Goal: Task Accomplishment & Management: Complete application form

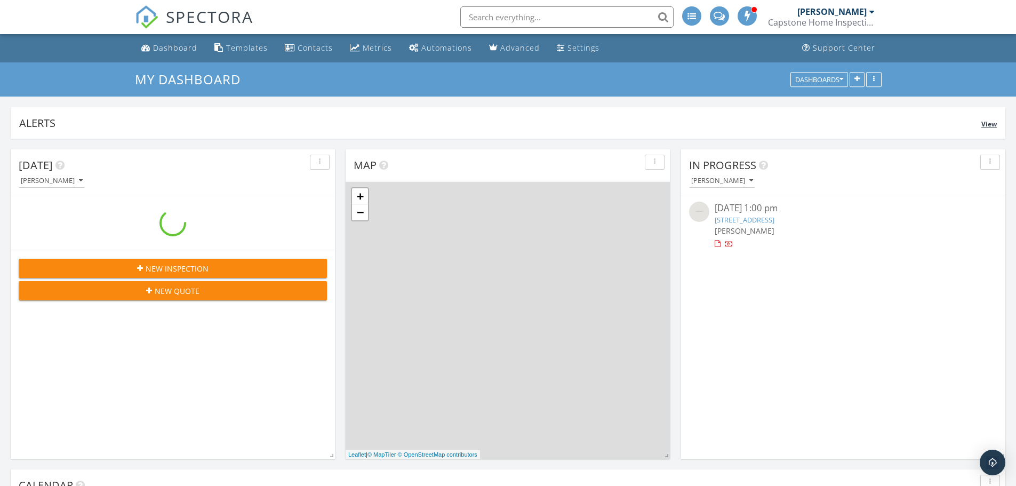
scroll to position [987, 1033]
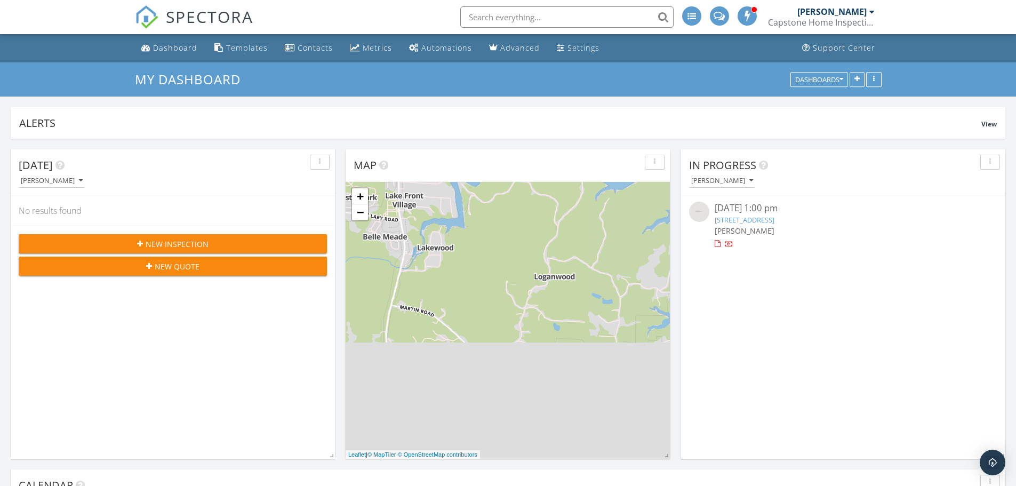
click at [130, 243] on div "New Inspection" at bounding box center [172, 243] width 291 height 11
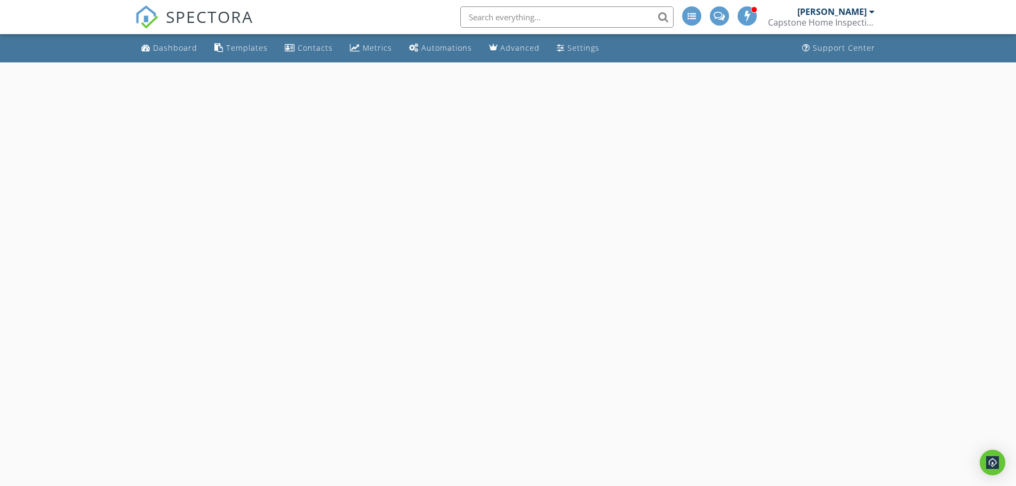
select select "8"
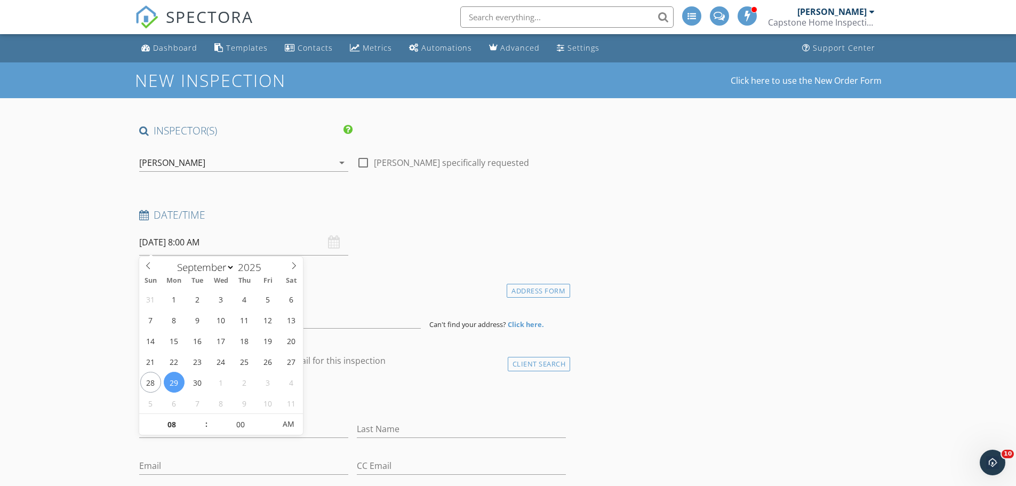
click at [154, 242] on input "09/29/2025 8:00 AM" at bounding box center [243, 242] width 209 height 26
type input "09"
type input "[DATE] 9:00 AM"
click at [200, 418] on span at bounding box center [200, 419] width 7 height 11
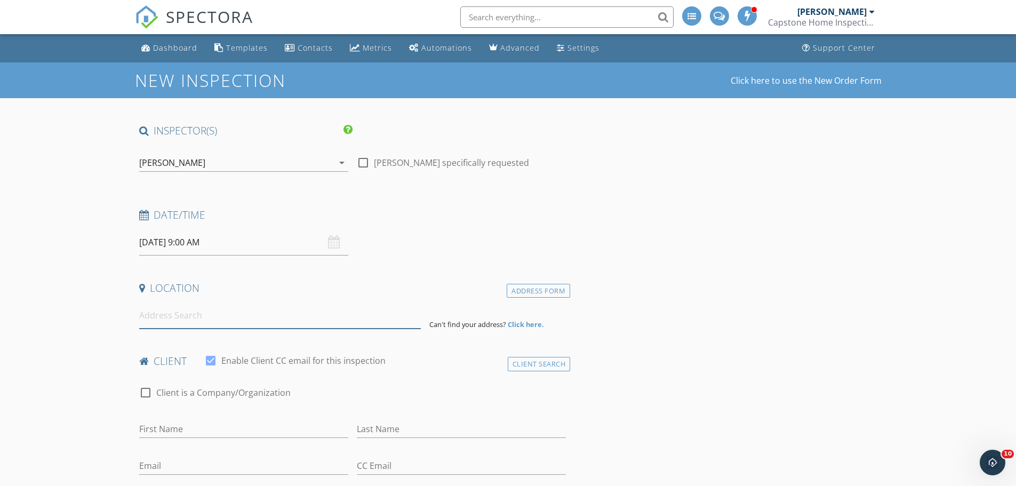
click at [157, 321] on input at bounding box center [280, 315] width 282 height 26
type input "13988 Northside Road, Berry, AL, USA"
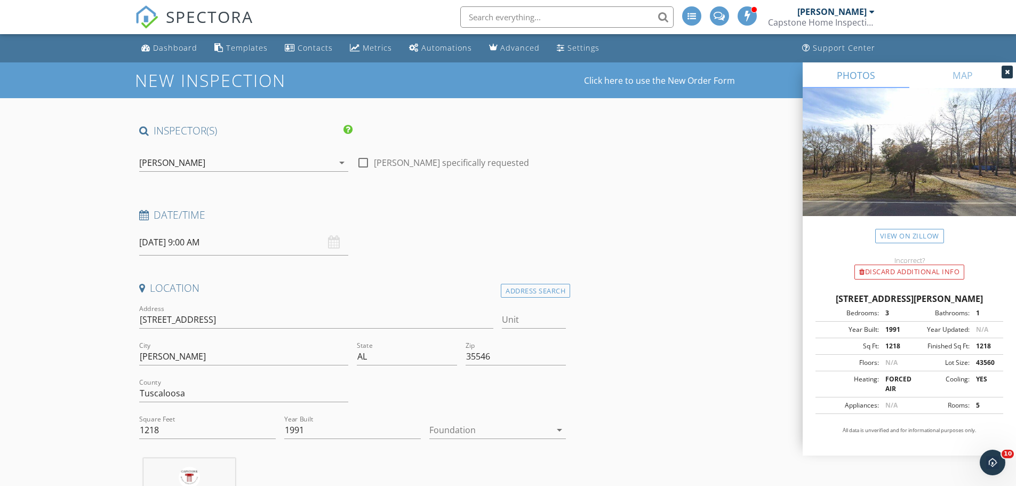
drag, startPoint x: 133, startPoint y: 320, endPoint x: 239, endPoint y: 325, distance: 106.8
drag, startPoint x: 241, startPoint y: 317, endPoint x: 126, endPoint y: 316, distance: 114.7
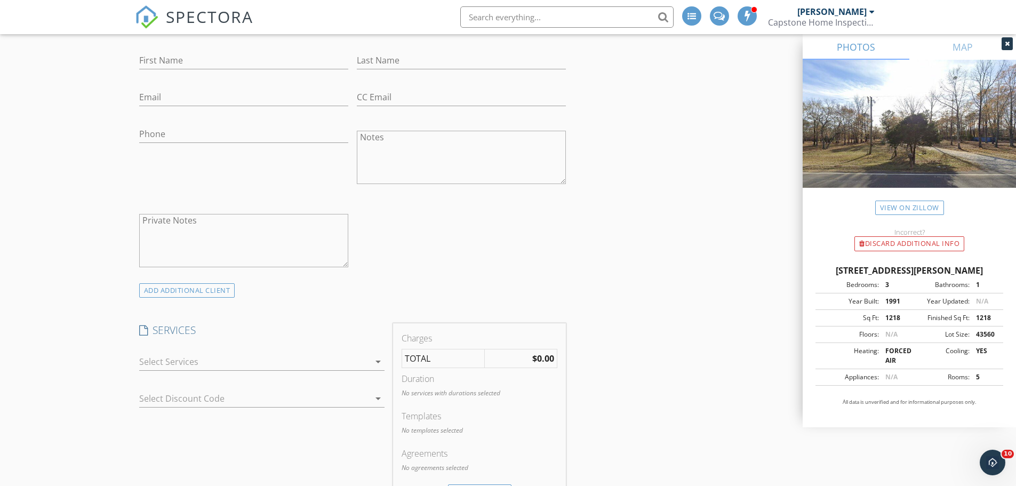
scroll to position [640, 0]
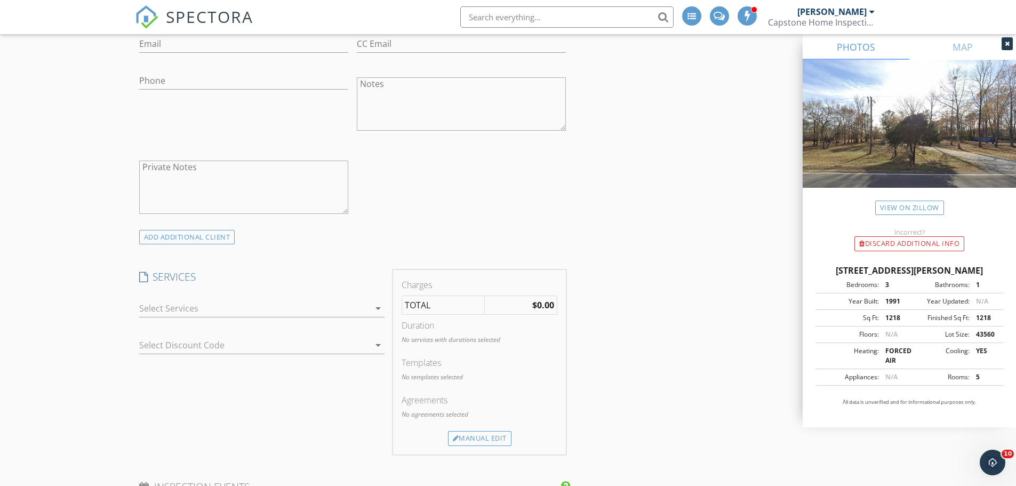
click at [191, 311] on div at bounding box center [254, 308] width 230 height 17
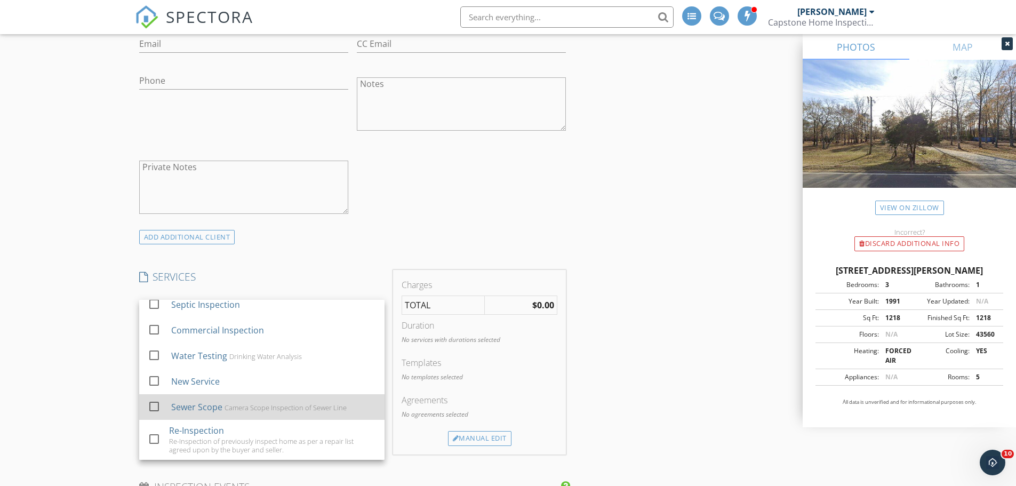
scroll to position [162, 0]
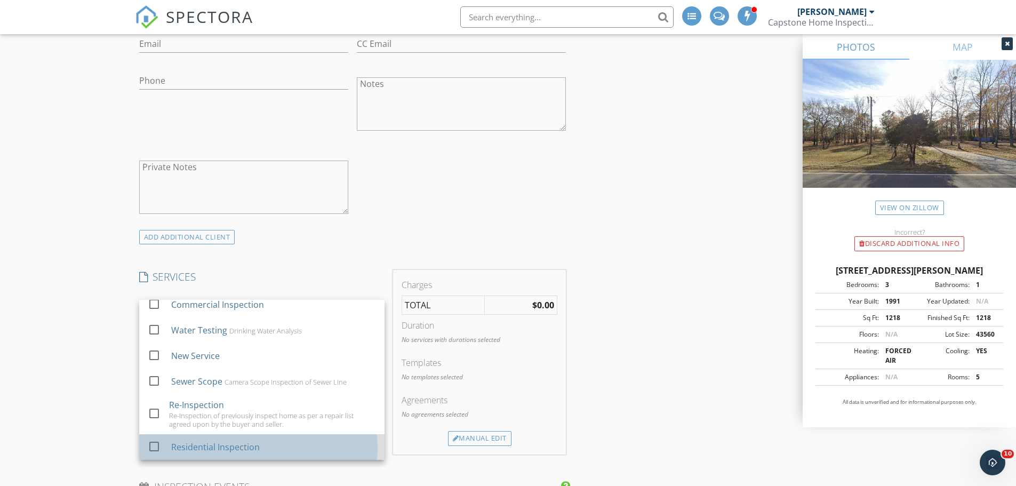
click at [187, 447] on div "Residential Inspection" at bounding box center [215, 447] width 89 height 13
checkbox input "true"
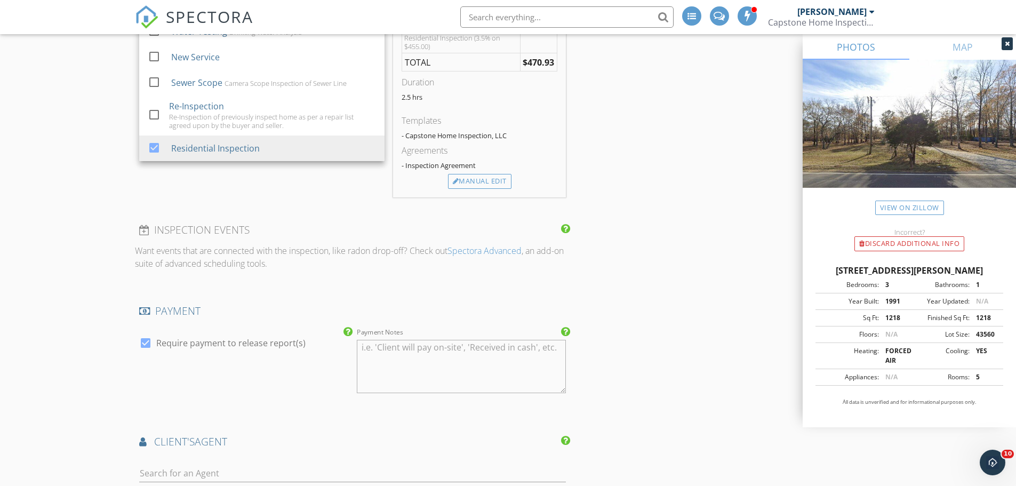
click at [71, 285] on div "New Inspection Click here to use the New Order Form INSPECTOR(S) check_box Hayw…" at bounding box center [508, 191] width 1016 height 2135
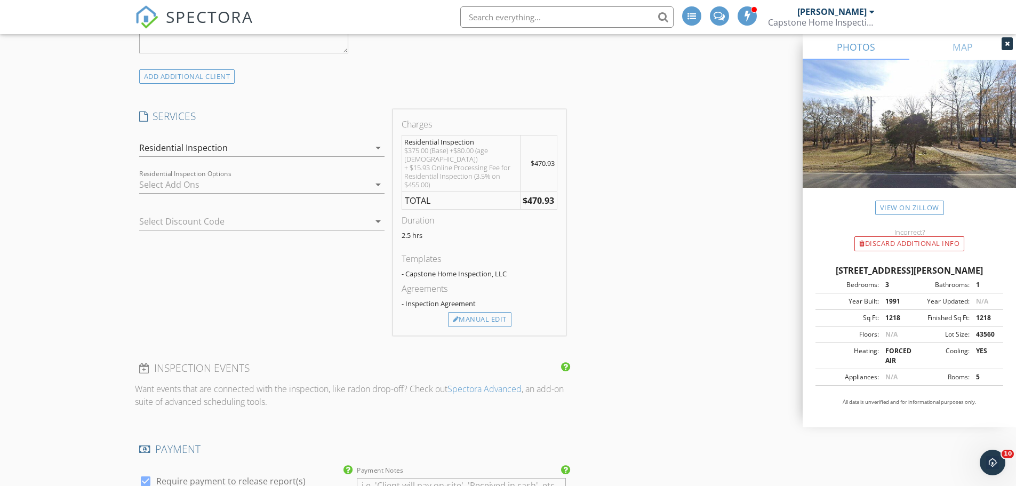
scroll to position [1120, 0]
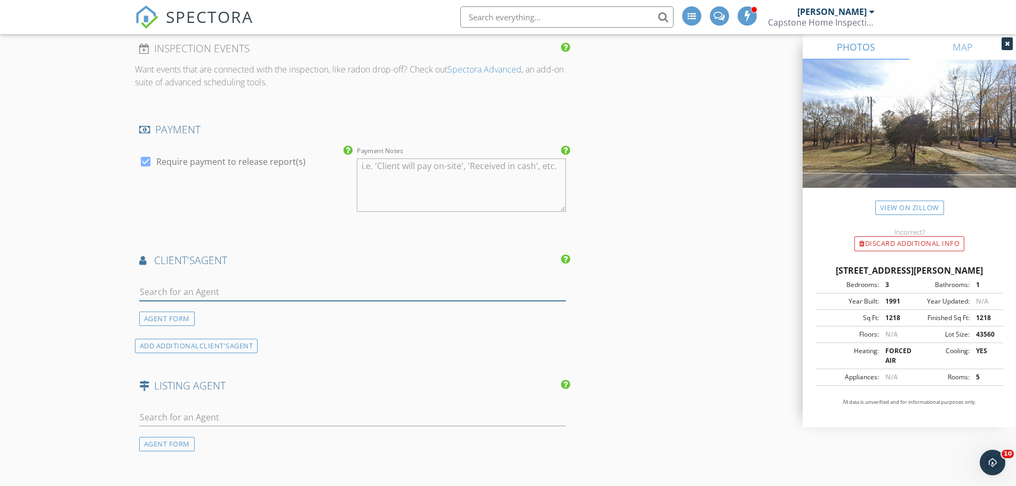
click at [174, 289] on input "text" at bounding box center [352, 292] width 427 height 18
type input "grac"
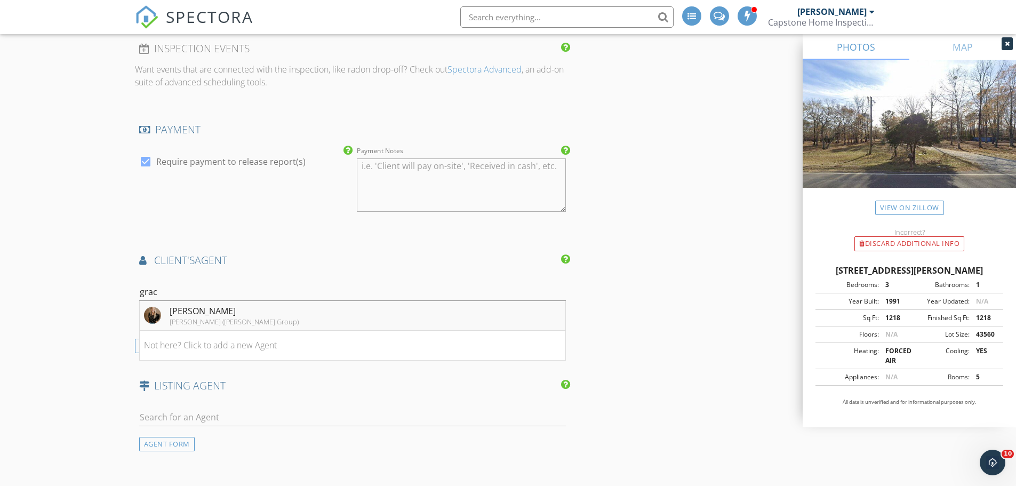
click at [174, 317] on div "[PERSON_NAME] ([PERSON_NAME] Group)" at bounding box center [234, 321] width 129 height 9
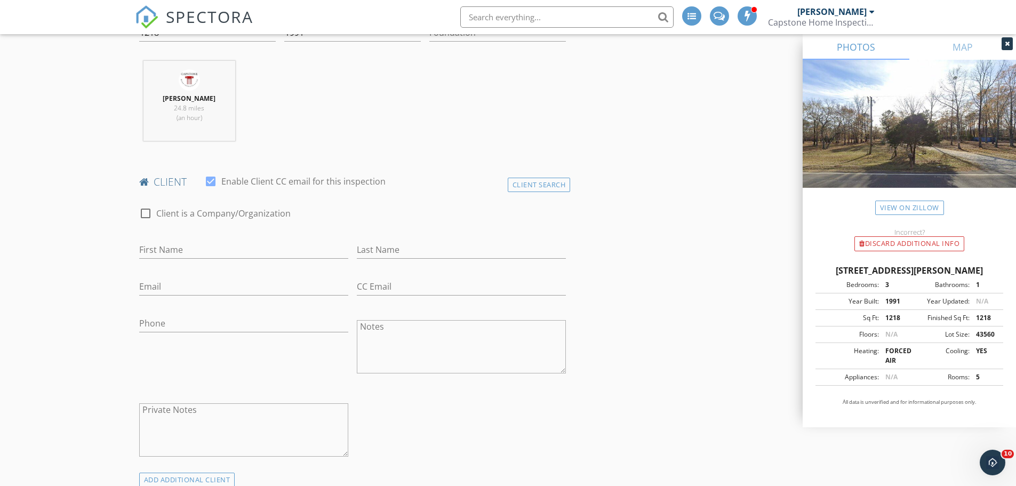
scroll to position [373, 0]
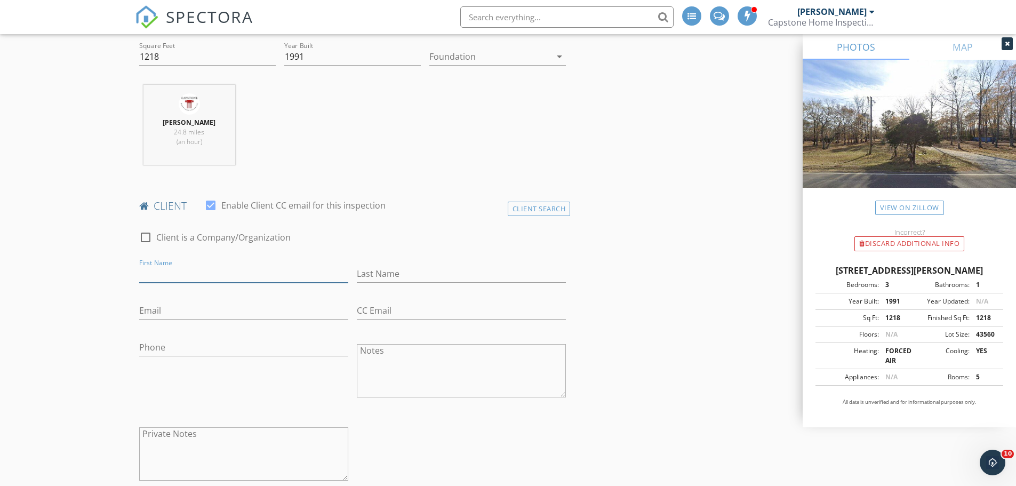
click at [172, 275] on input "First Name" at bounding box center [243, 274] width 209 height 18
type input "[PERSON_NAME]"
click at [149, 311] on input "Email" at bounding box center [243, 311] width 209 height 18
click at [151, 344] on input "Phone" at bounding box center [243, 348] width 209 height 18
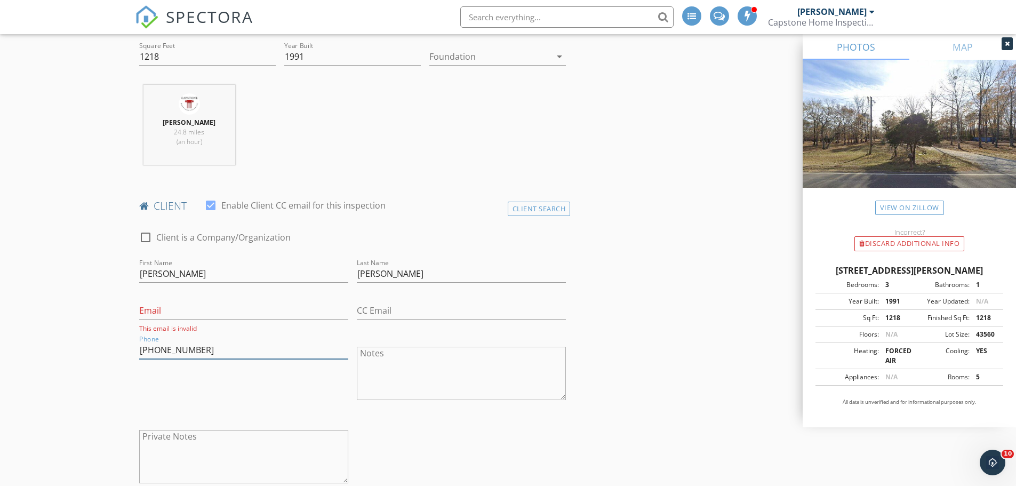
type input "[PHONE_NUMBER]"
click at [165, 313] on input "Email" at bounding box center [243, 311] width 209 height 18
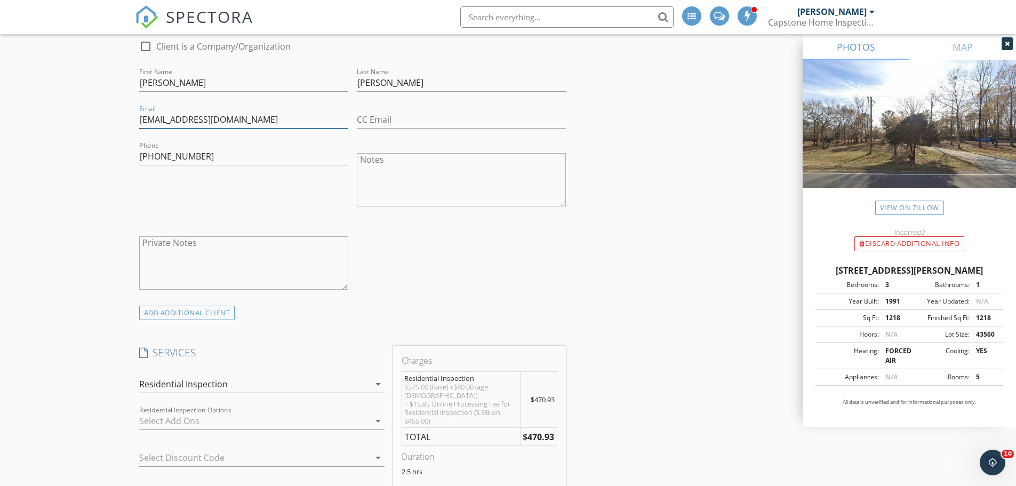
scroll to position [800, 0]
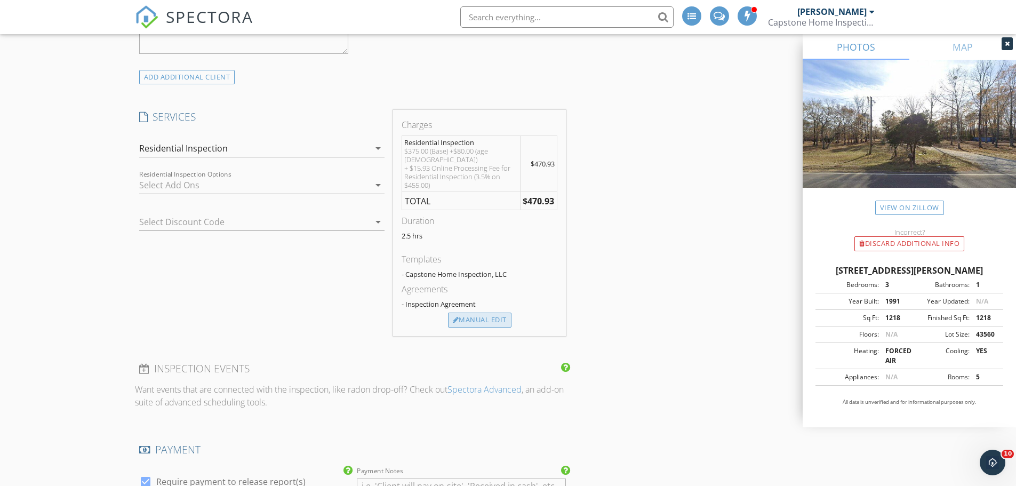
type input "[EMAIL_ADDRESS][DOMAIN_NAME]"
click at [477, 313] on div "Manual Edit" at bounding box center [479, 320] width 63 height 15
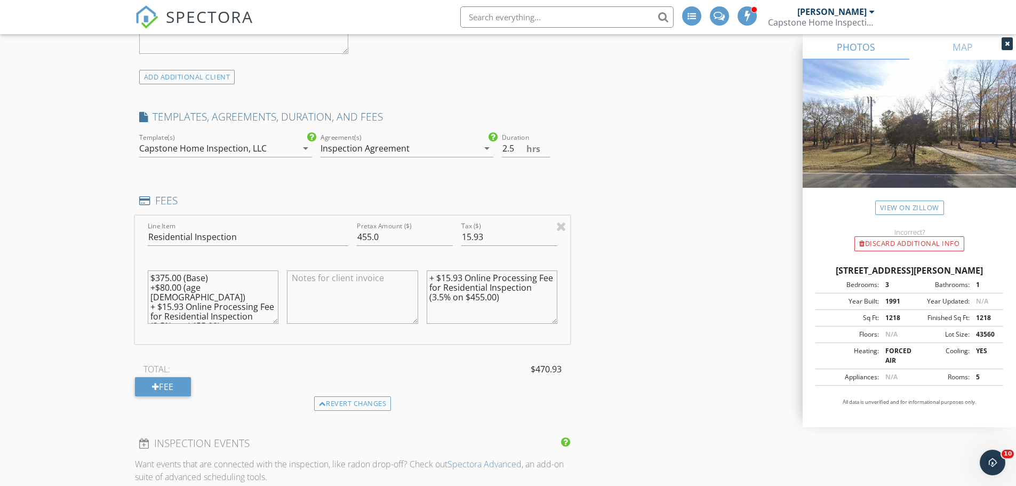
drag, startPoint x: 161, startPoint y: 288, endPoint x: 169, endPoint y: 288, distance: 8.0
click at [169, 288] on textarea "$375.00 (Base) +$80.00 (age 31 - 50) + $15.93 Online Processing Fee for Residen…" at bounding box center [213, 296] width 131 height 53
click at [85, 306] on div "New Inspection Click here to use the New Order Form INSPECTOR(S) check_box Hayw…" at bounding box center [508, 488] width 1016 height 2452
click at [205, 317] on textarea "$375.00 (Base) +$35.00 (age 31 - 50) + $15.93 Online Processing Fee for Residen…" at bounding box center [213, 296] width 131 height 53
type textarea "$375.00 (Base) +$35.00 (age 31 - 50) + $15.93 Online Processing Fee for Residen…"
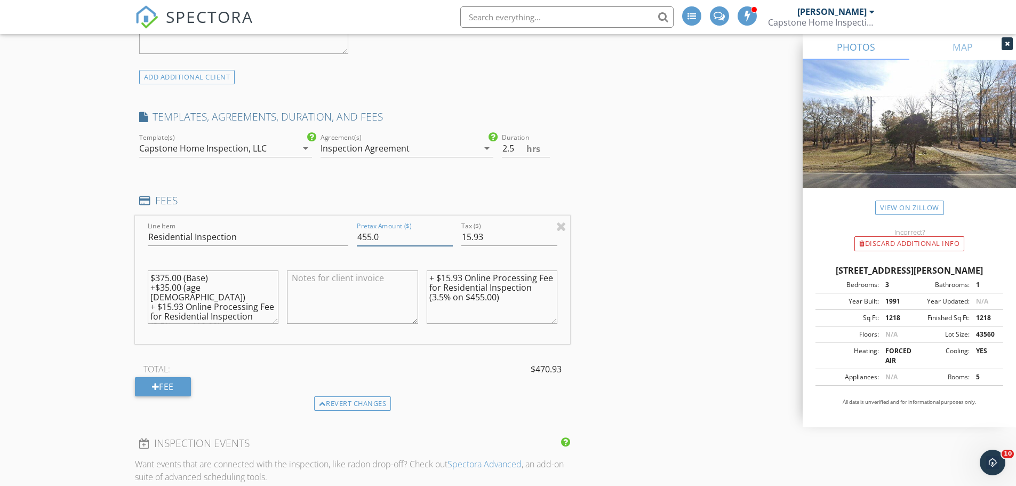
click at [370, 236] on input "455.0" at bounding box center [405, 237] width 96 height 18
type input "410.0"
click at [459, 297] on textarea "+ $15.93 Online Processing Fee for Residential Inspection (3.5% on $455.00)" at bounding box center [492, 296] width 131 height 53
type textarea "+ $15.93 Online Processing Fee for Residential Inspection (3.5% on $105.00)"
drag, startPoint x: 468, startPoint y: 235, endPoint x: 494, endPoint y: 237, distance: 26.8
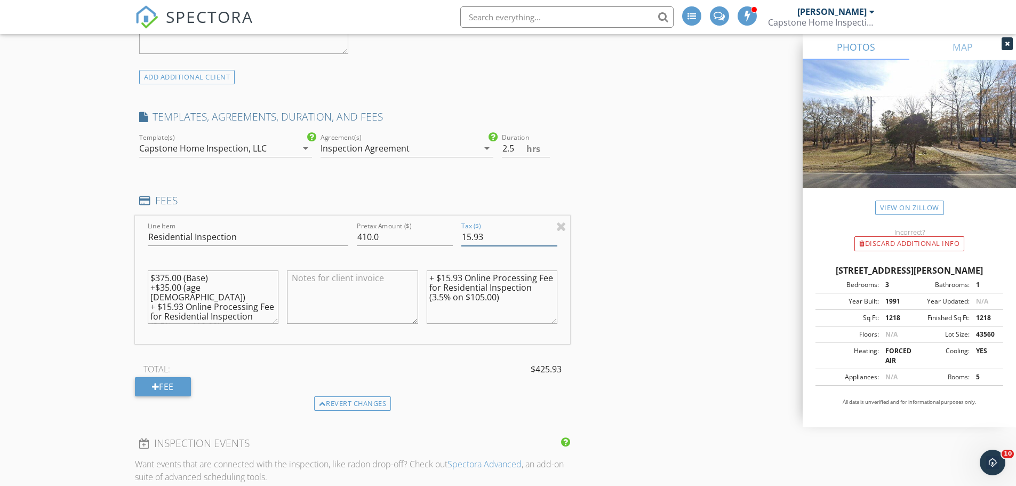
click at [494, 237] on input "15.93" at bounding box center [509, 237] width 96 height 18
type input "14.35"
drag, startPoint x: 166, startPoint y: 294, endPoint x: 182, endPoint y: 296, distance: 15.6
click at [182, 296] on textarea "$375.00 (Base) +$35.00 (age 31 - 50) + $15.93 Online Processing Fee for Residen…" at bounding box center [213, 296] width 131 height 53
type textarea "$375.00 (Base) +$35.00 (age [DEMOGRAPHIC_DATA]) + $14.35 Online Processing Fee …"
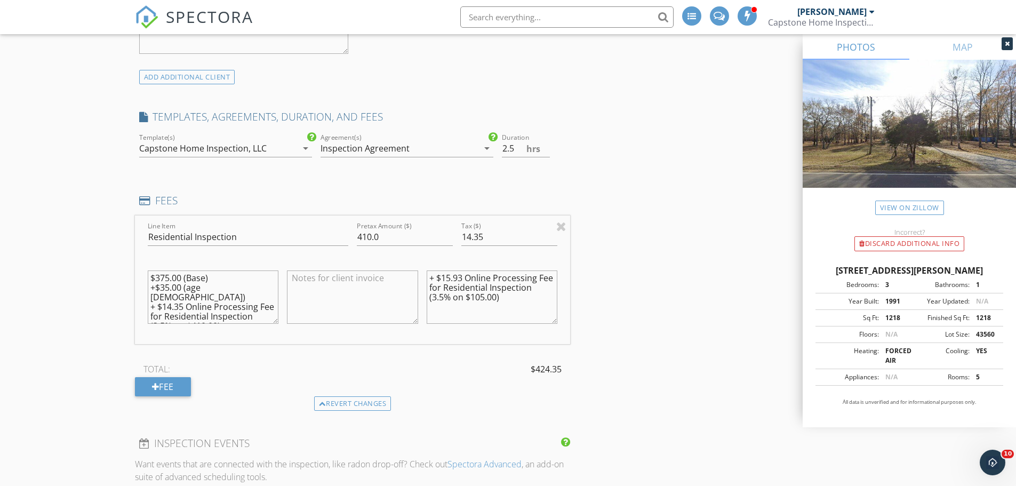
drag, startPoint x: 448, startPoint y: 278, endPoint x: 464, endPoint y: 278, distance: 16.0
click at [464, 278] on textarea "+ $15.93 Online Processing Fee for Residential Inspection (3.5% on $105.00)" at bounding box center [492, 296] width 131 height 53
click at [457, 296] on textarea "+ $14.35 Online Processing Fee for Residential Inspection (3.5% on $105.00)" at bounding box center [492, 296] width 131 height 53
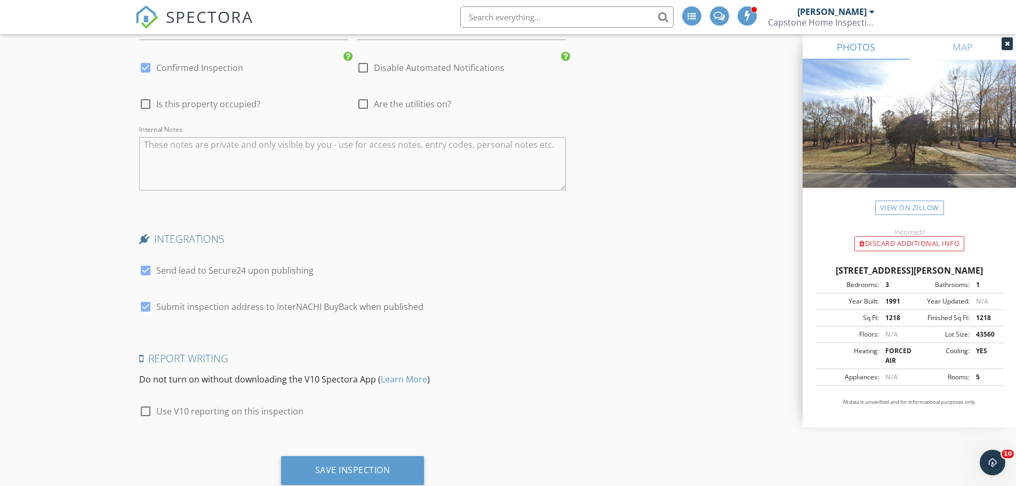
scroll to position [2029, 0]
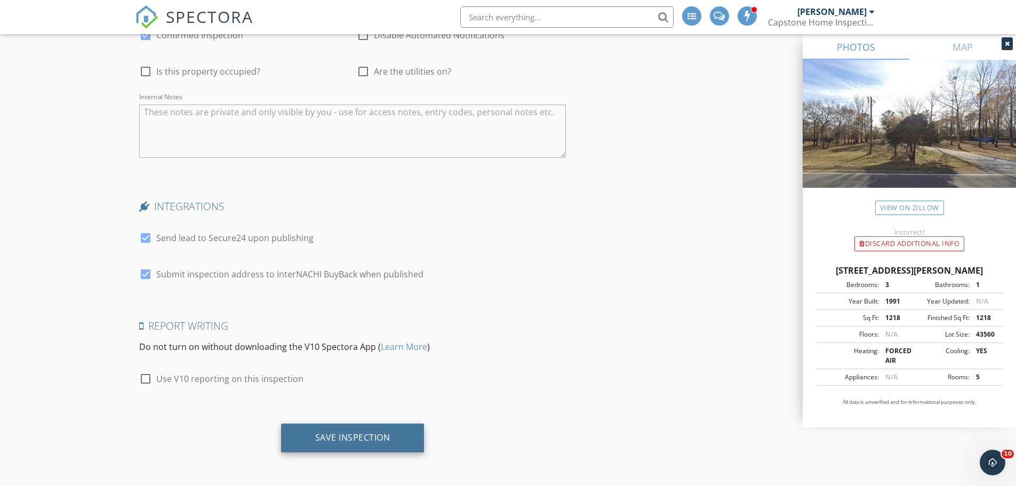
type textarea "+ $14.35 Online Processing Fee for Residential Inspection (3.5% on $410.00)"
click at [350, 438] on div "Save Inspection" at bounding box center [352, 437] width 75 height 11
